Goal: Navigation & Orientation: Find specific page/section

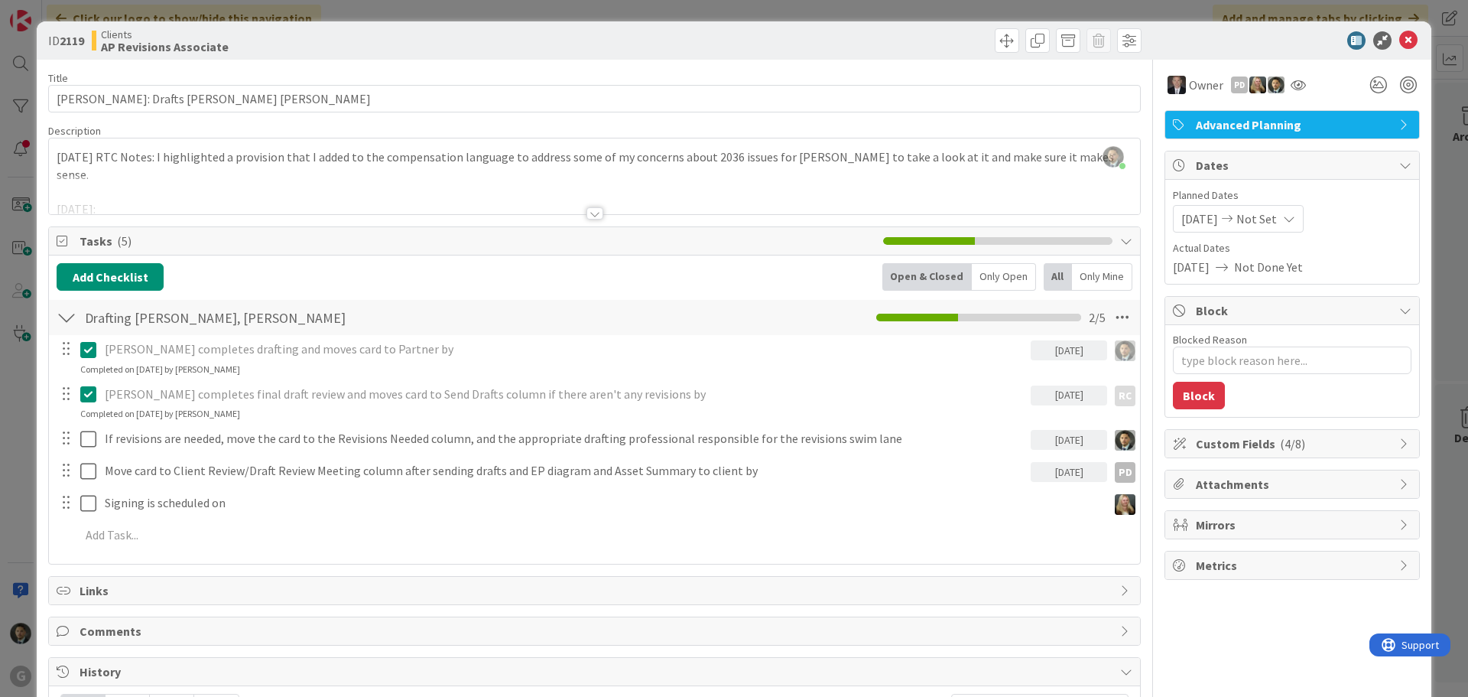
scroll to position [1300, 0]
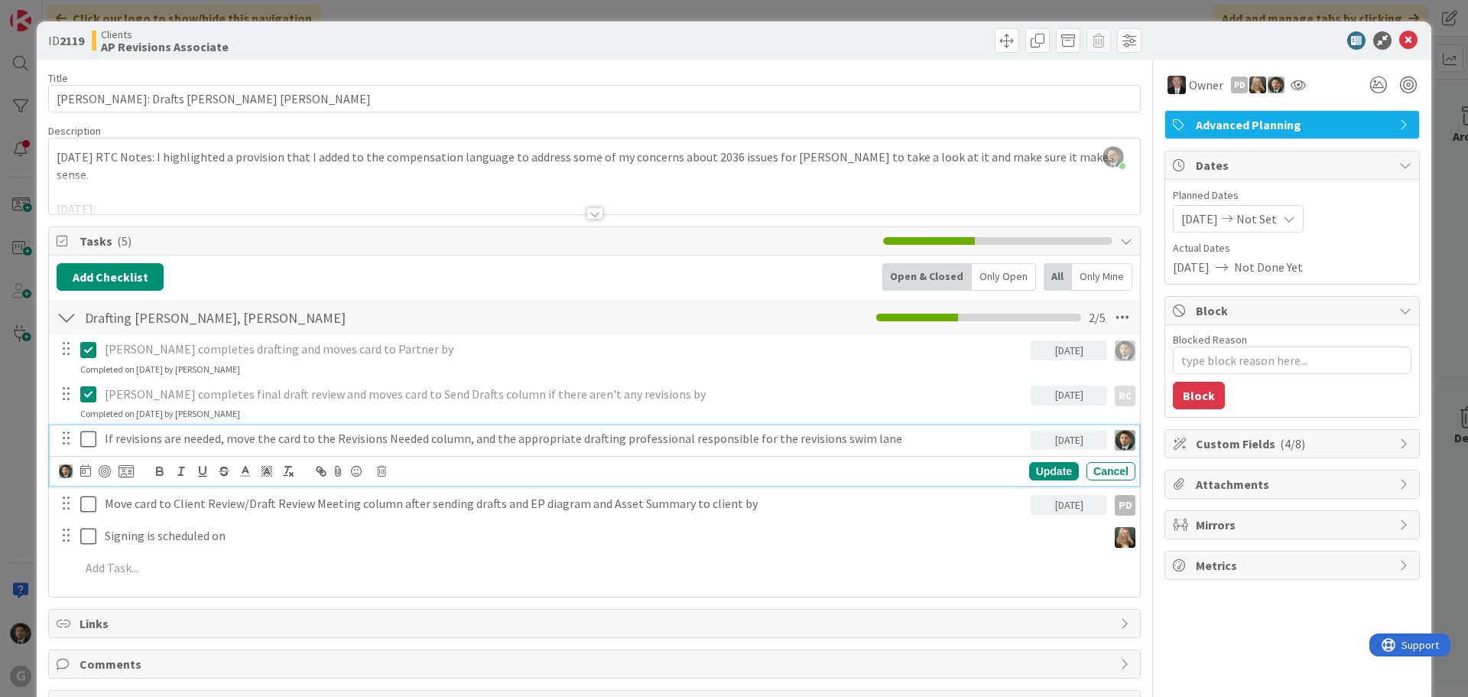
click at [439, 443] on p "If revisions are needed, move the card to the Revisions Needed column, and the …" at bounding box center [565, 439] width 920 height 18
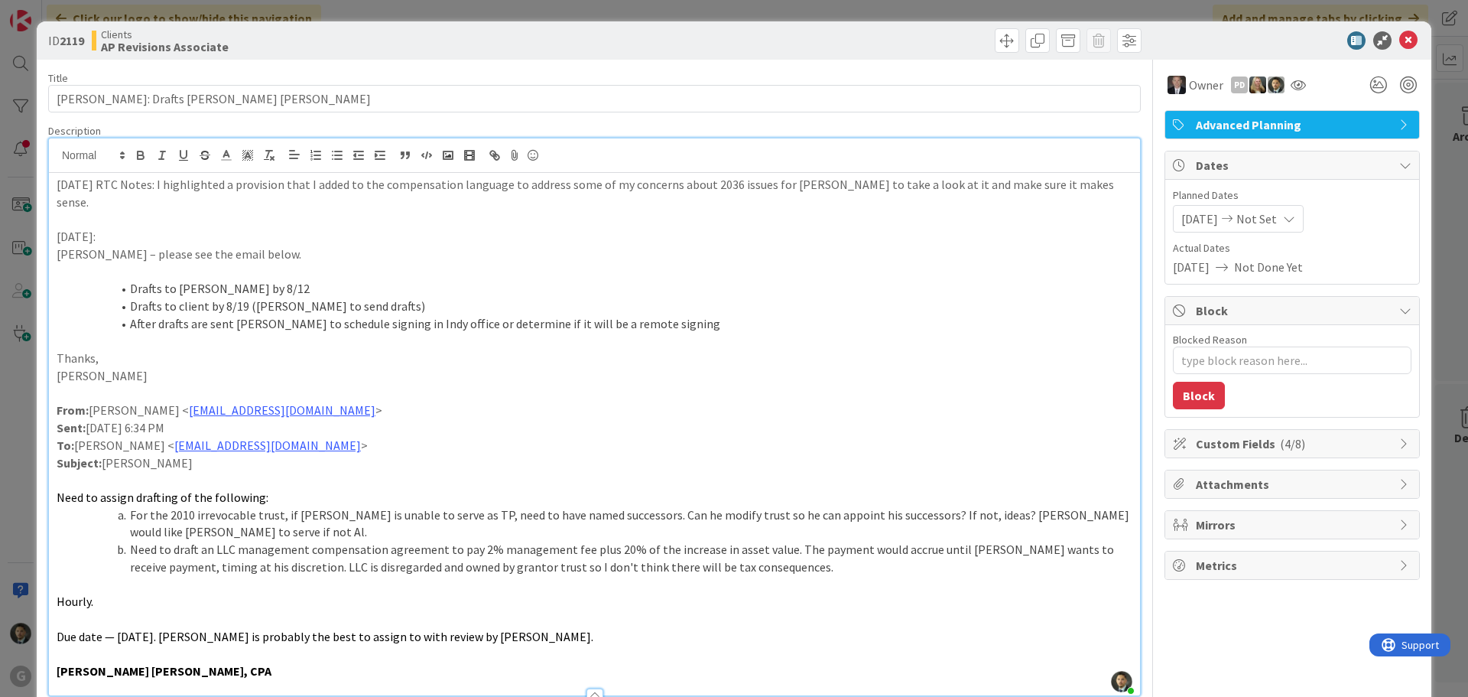
click at [54, 160] on div "[PERSON_NAME] joined 1 hr ago [DATE] RTC Notes: I highlighted a provision that …" at bounding box center [594, 416] width 1091 height 557
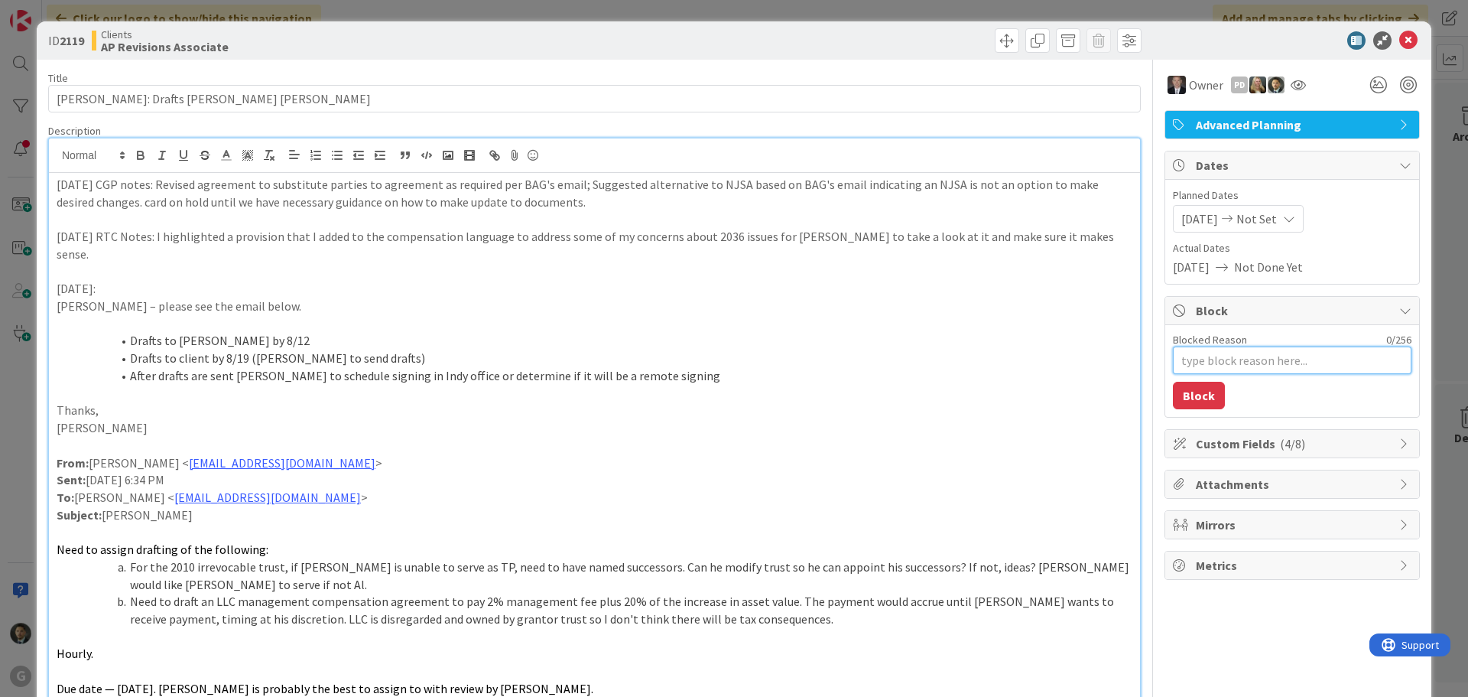
click at [1303, 363] on textarea "Blocked Reason" at bounding box center [1292, 360] width 239 height 28
drag, startPoint x: 554, startPoint y: 206, endPoint x: 106, endPoint y: 207, distance: 448.1
click at [106, 207] on p "[DATE] CGP notes: Revised agreement to substitute parties to agreement as requi…" at bounding box center [595, 193] width 1076 height 34
click at [604, 13] on div "ID 2119 Clients AP Revisions Associate Title 31 / 128 [PERSON_NAME]: Drafts [PE…" at bounding box center [734, 348] width 1468 height 697
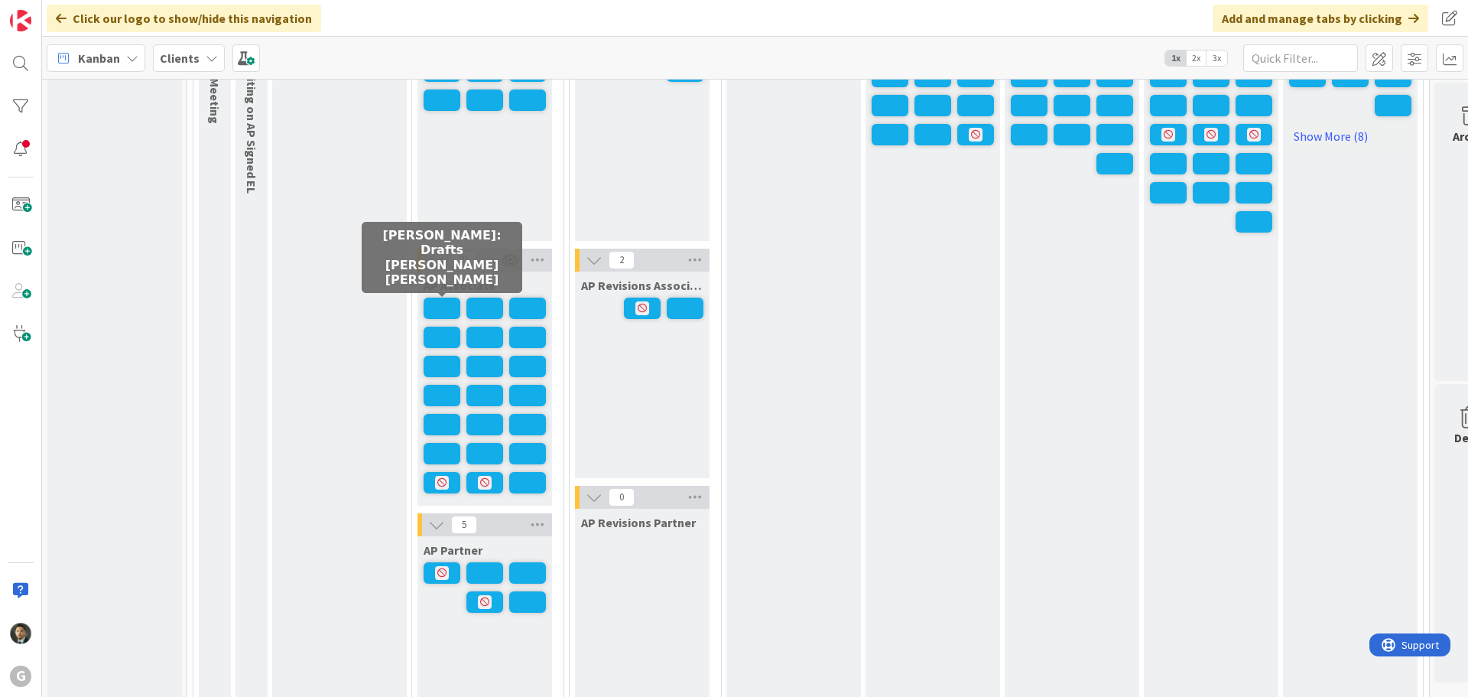
click at [447, 309] on span at bounding box center [442, 307] width 37 height 21
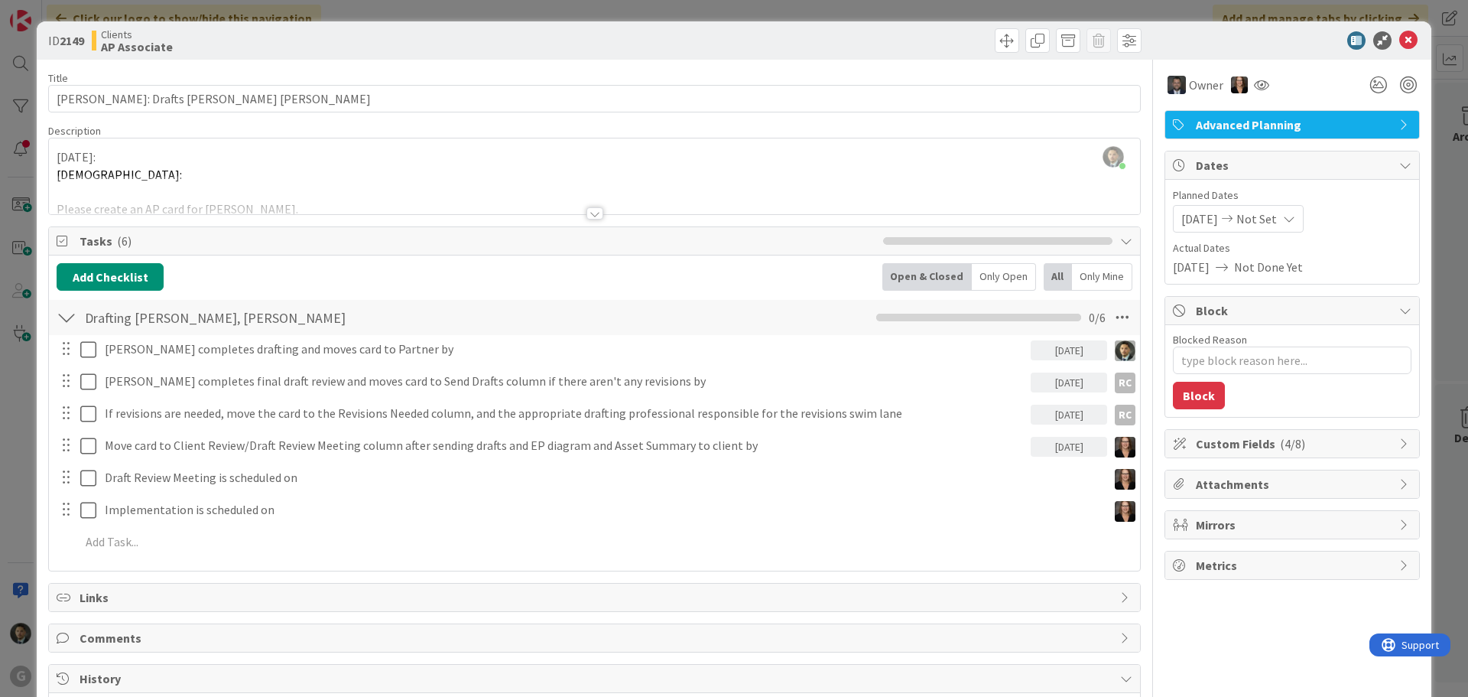
click at [611, 2] on div "ID 2149 Clients AP Associate Title 31 / 128 [PERSON_NAME]: Drafts [PERSON_NAME]…" at bounding box center [734, 348] width 1468 height 697
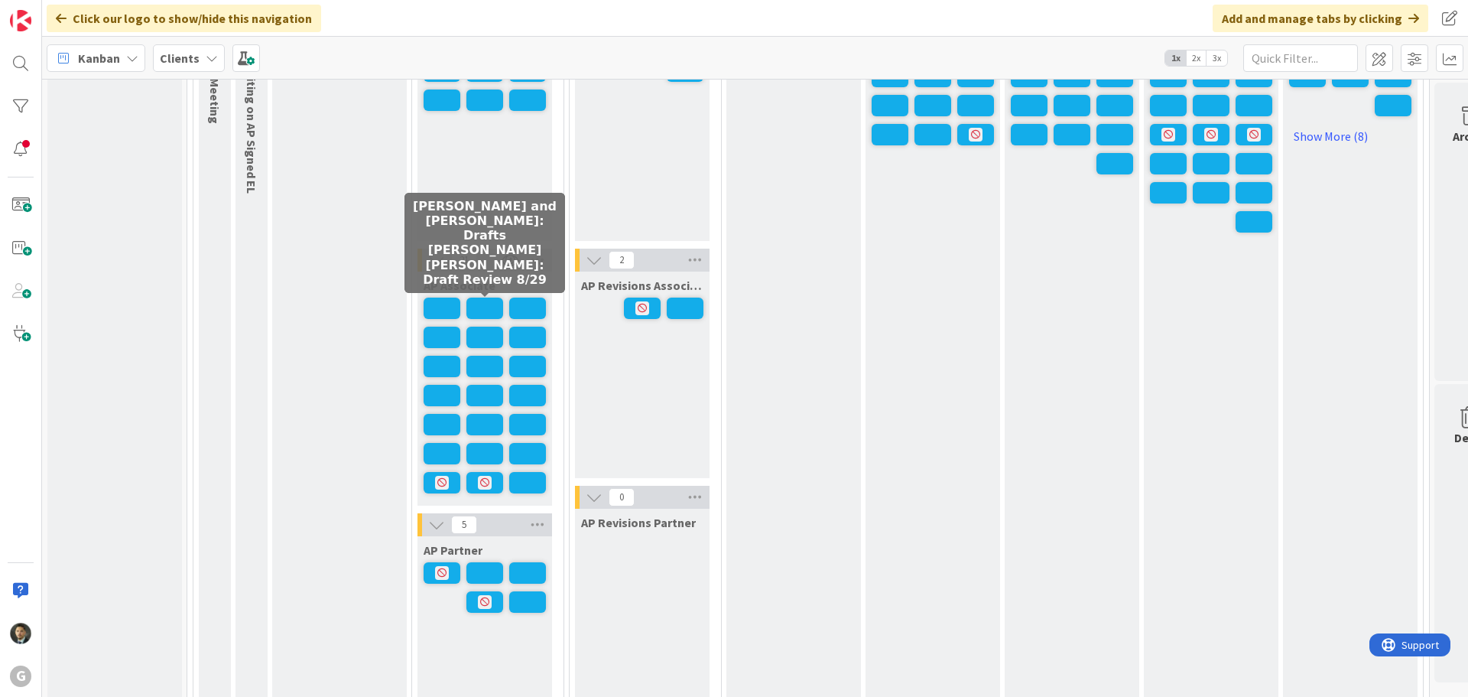
click at [491, 314] on span at bounding box center [484, 307] width 37 height 21
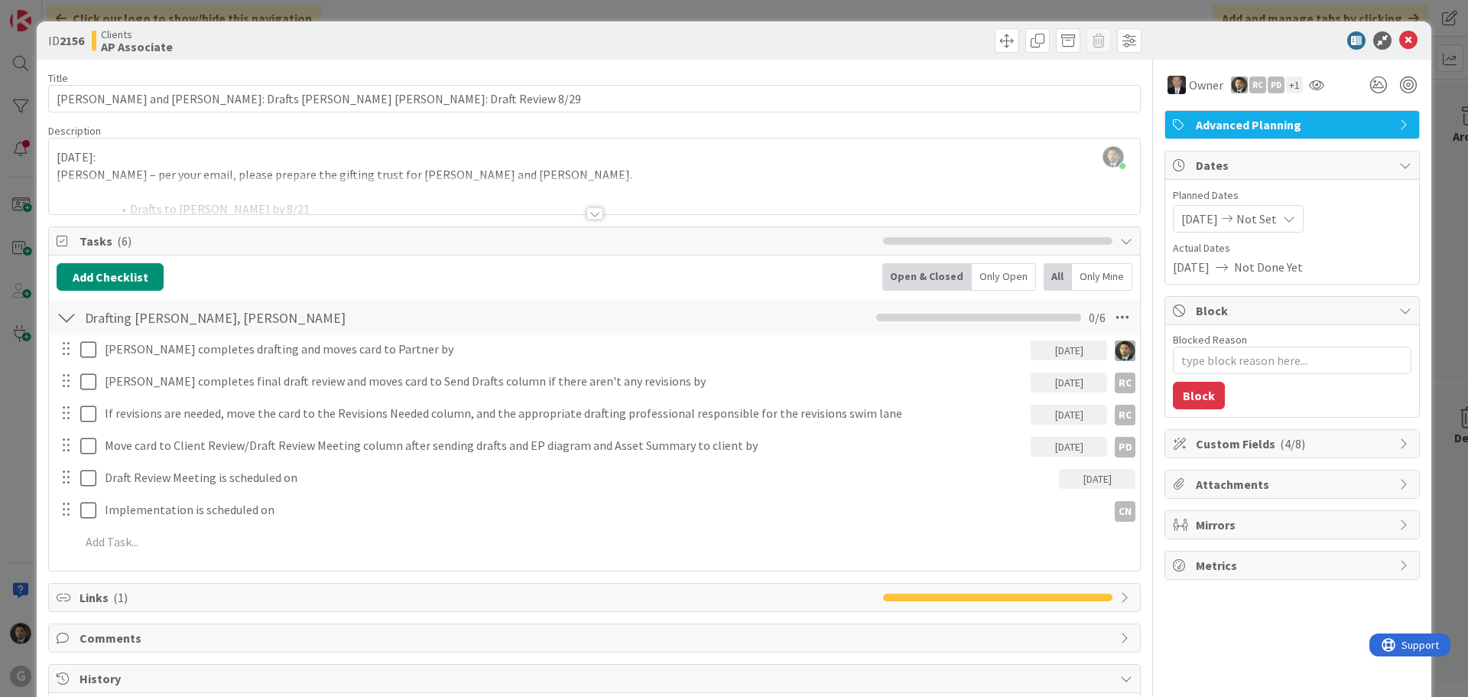
click at [723, 9] on div "ID 2156 Clients AP Associate Title 61 / 128 [PERSON_NAME] and [PERSON_NAME]: Dr…" at bounding box center [734, 348] width 1468 height 697
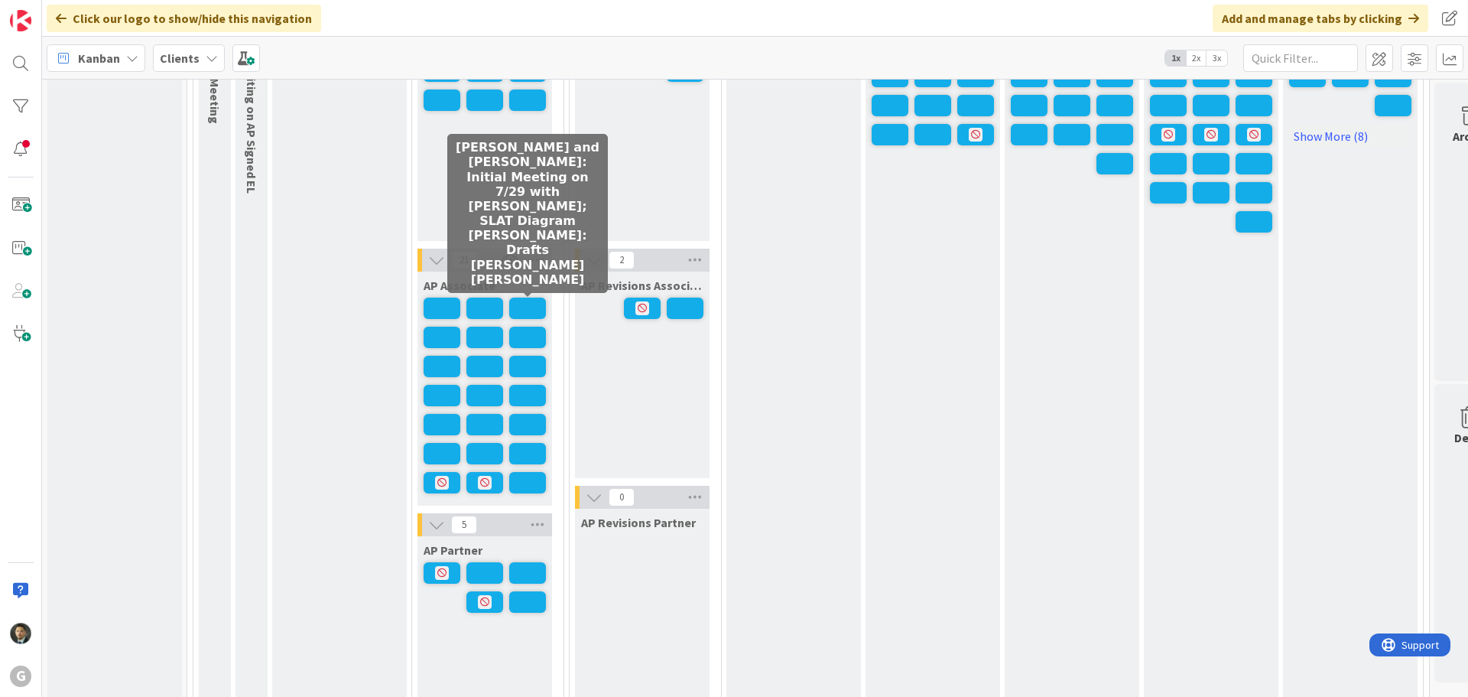
click at [521, 313] on span at bounding box center [527, 307] width 37 height 21
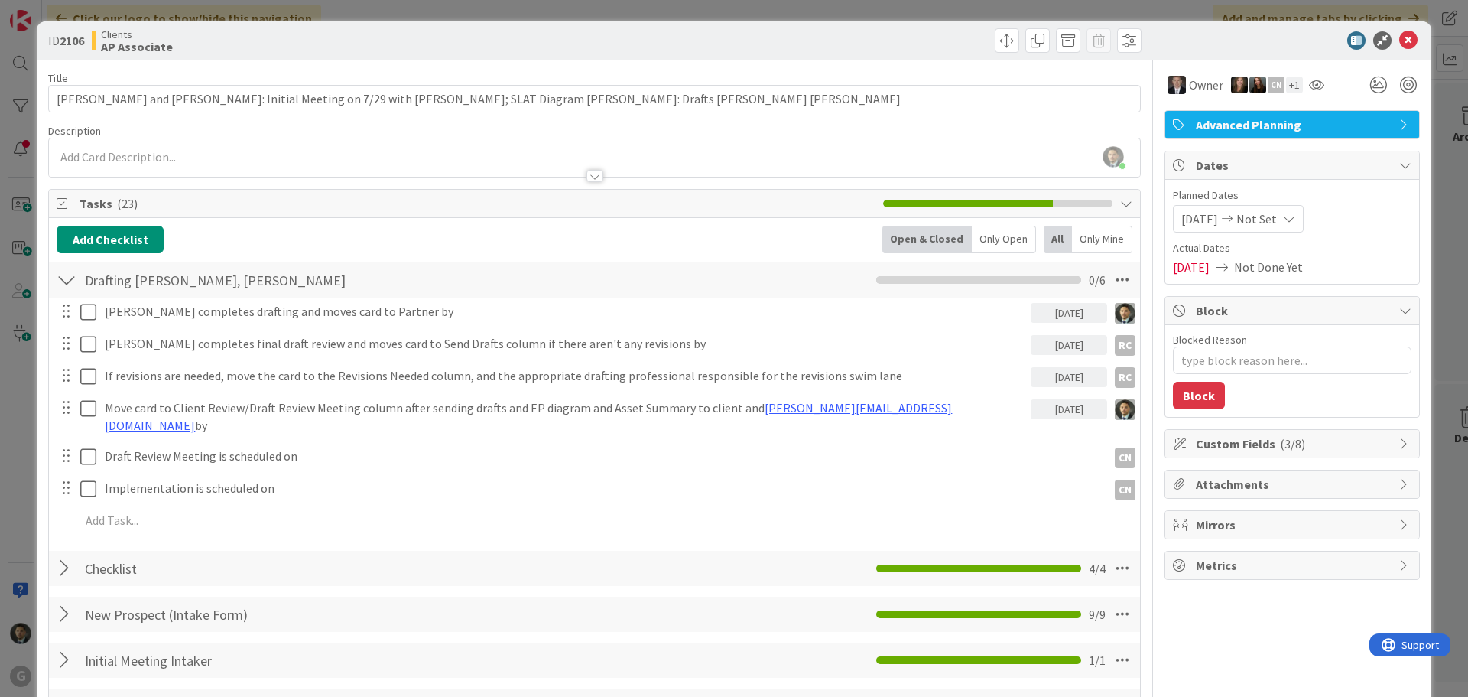
click at [689, 11] on div "ID 2106 Clients AP Associate Title 105 / 128 [PERSON_NAME] and [PERSON_NAME]: I…" at bounding box center [734, 348] width 1468 height 697
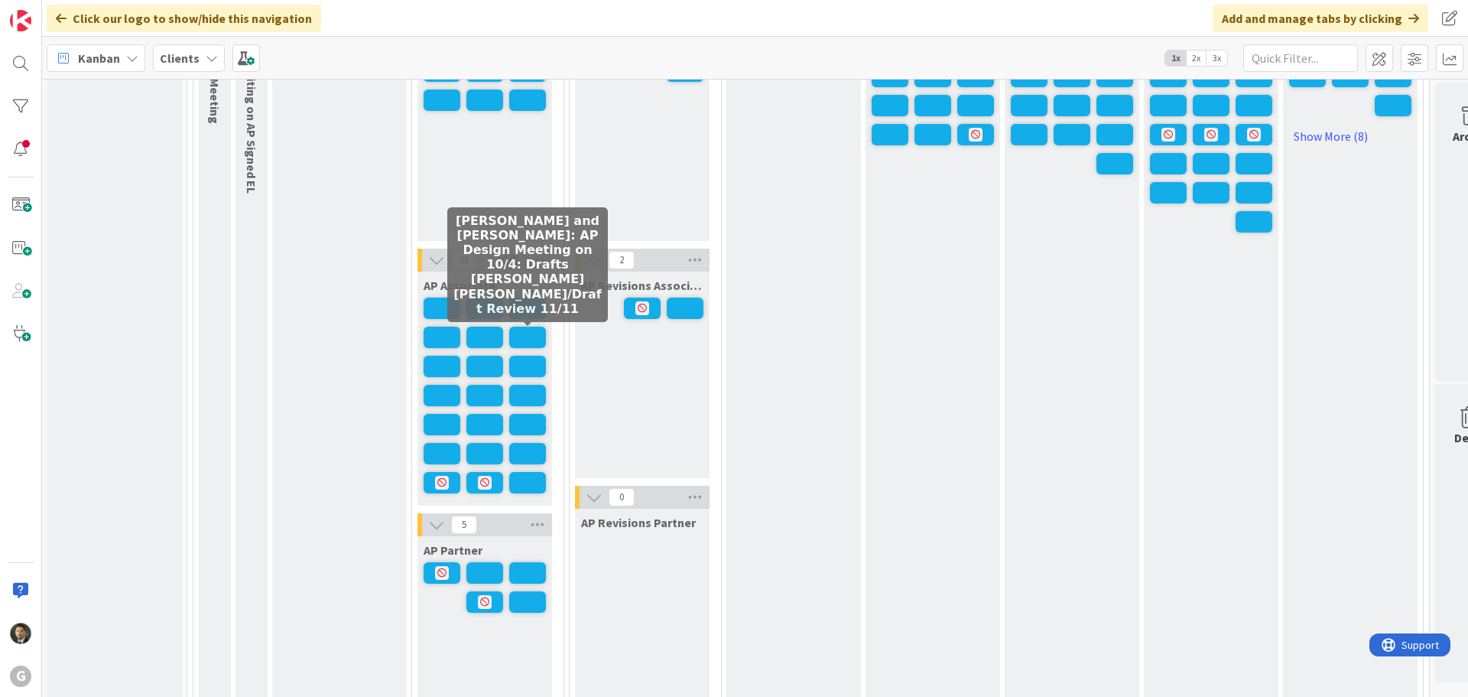
click at [525, 340] on span at bounding box center [527, 337] width 37 height 21
type textarea "x"
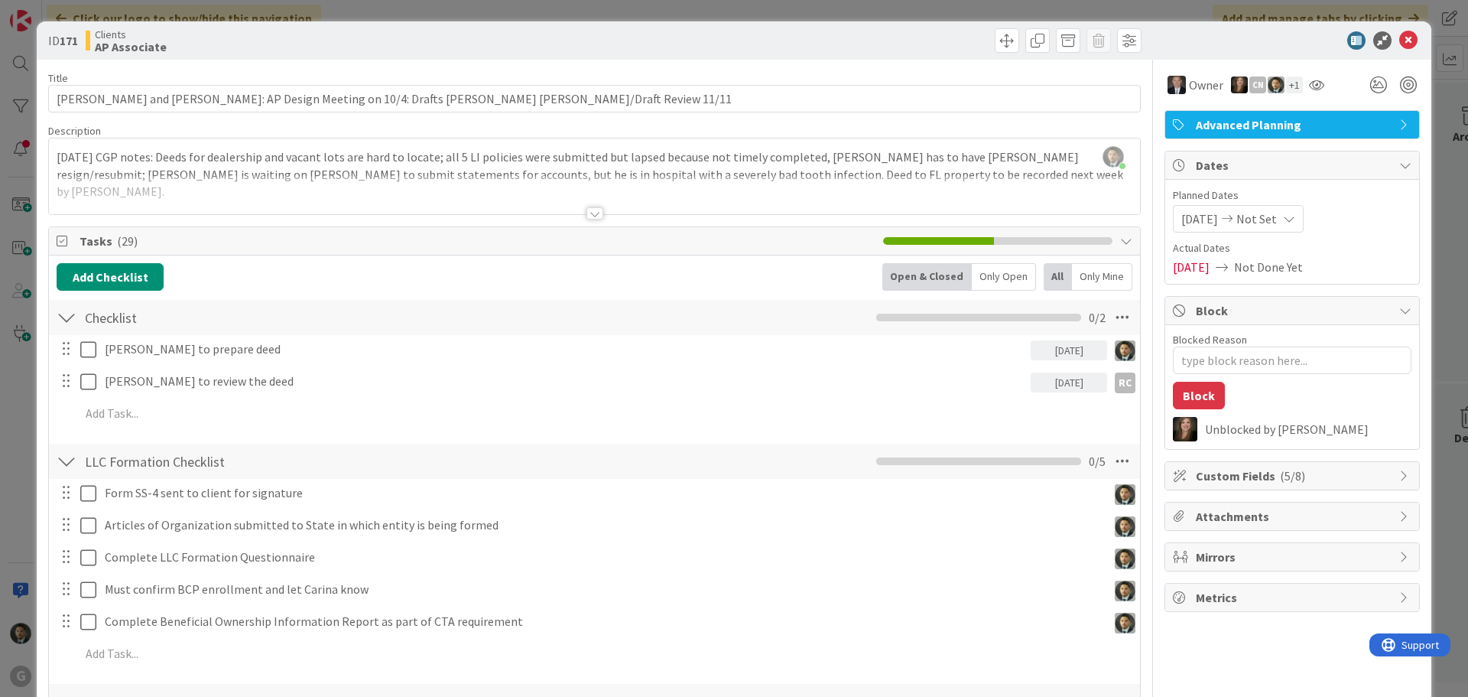
click at [807, 15] on div "ID 171 Clients AP Associate Title 92 / 128 [PERSON_NAME] and [PERSON_NAME]: AP …" at bounding box center [734, 348] width 1468 height 697
